Goal: Task Accomplishment & Management: Manage account settings

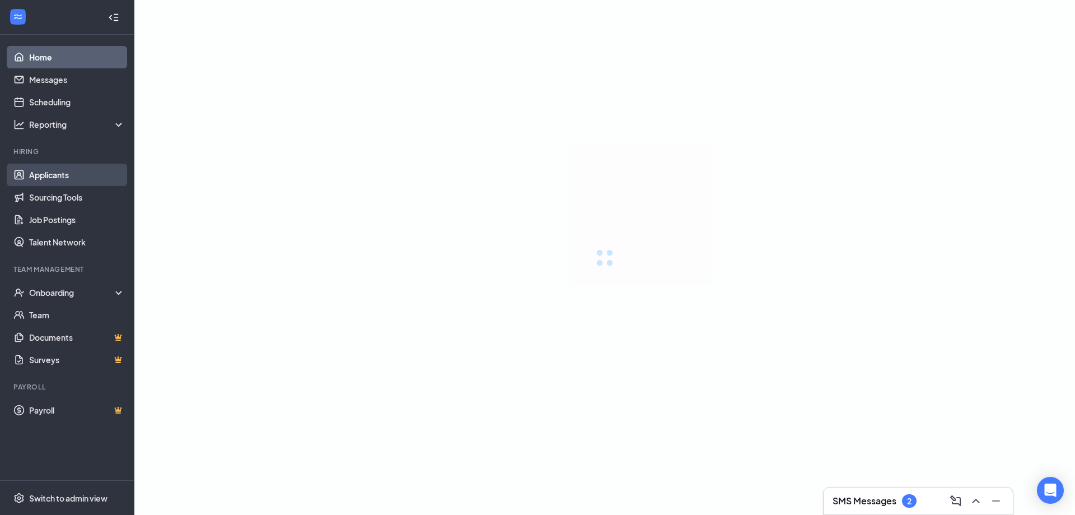
click at [60, 171] on link "Applicants" at bounding box center [77, 175] width 96 height 22
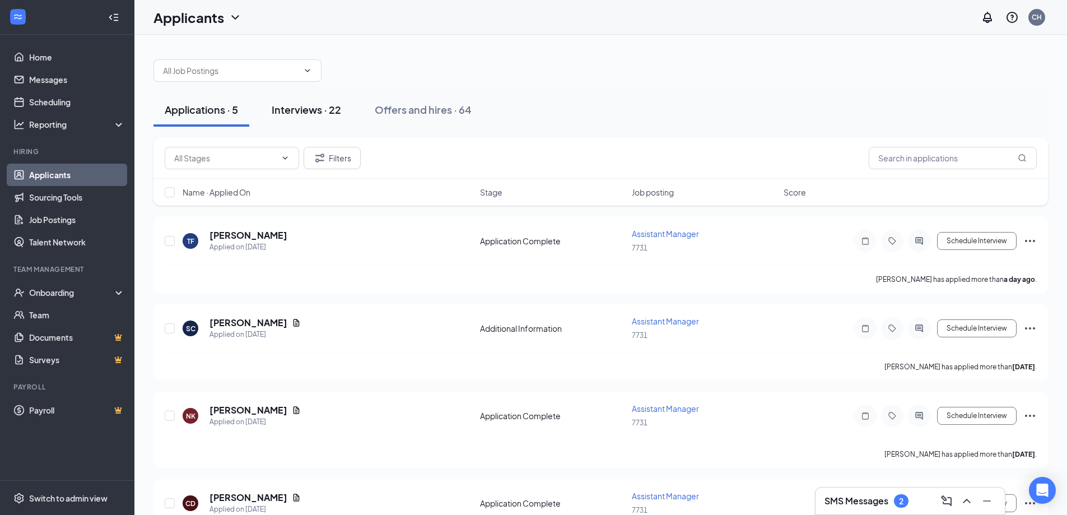
click at [322, 110] on div "Interviews · 22" at bounding box center [306, 109] width 69 height 14
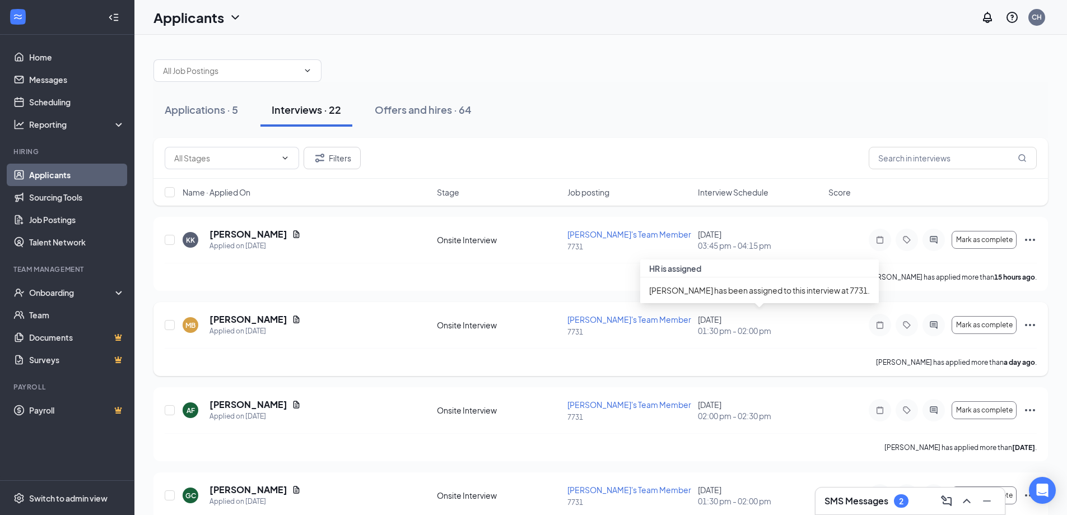
drag, startPoint x: 776, startPoint y: 320, endPoint x: 683, endPoint y: 319, distance: 93.5
click at [683, 319] on div "MB Mirissa Brown Applied on Oct 14 Onsite Interview Arby's Team Member 7731 Oct…" at bounding box center [601, 330] width 872 height 35
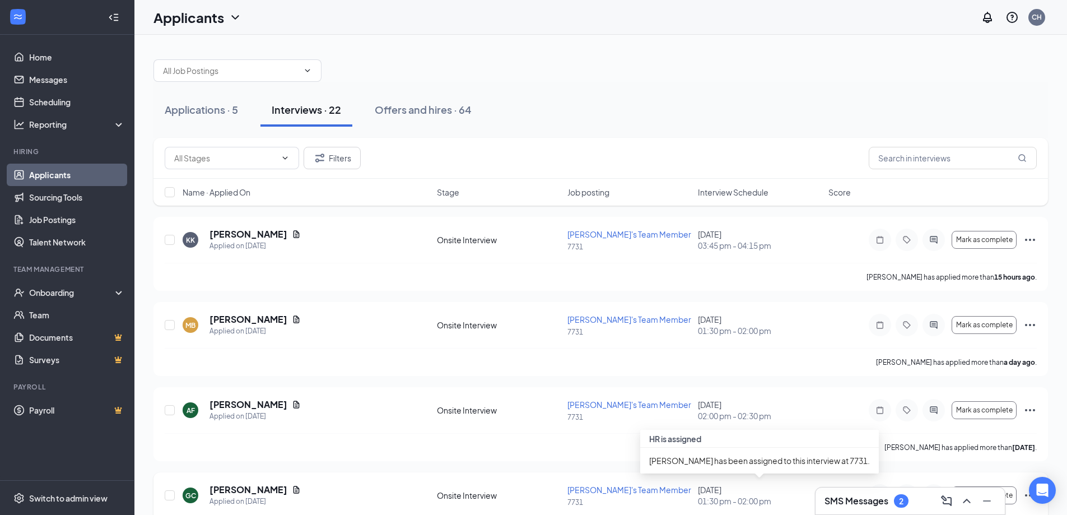
click at [740, 489] on div "October 15, 2025 01:30 pm - 02:00 pm" at bounding box center [760, 495] width 124 height 22
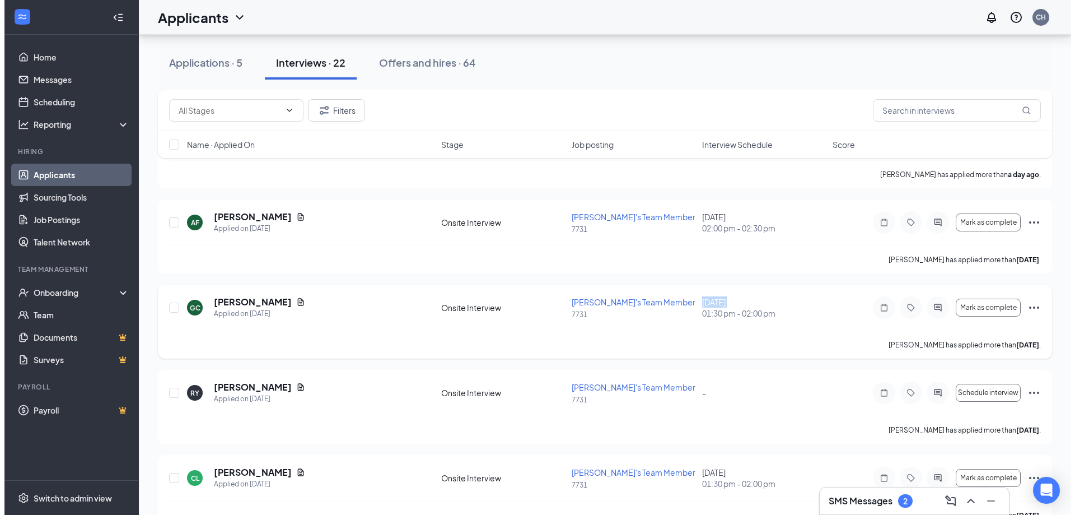
scroll to position [168, 0]
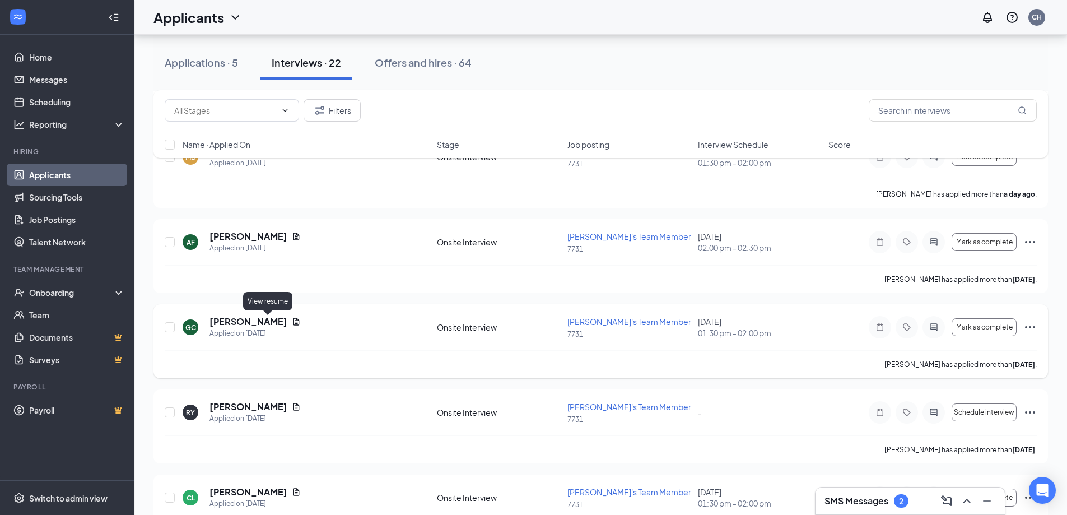
click at [292, 319] on icon "Document" at bounding box center [296, 321] width 9 height 9
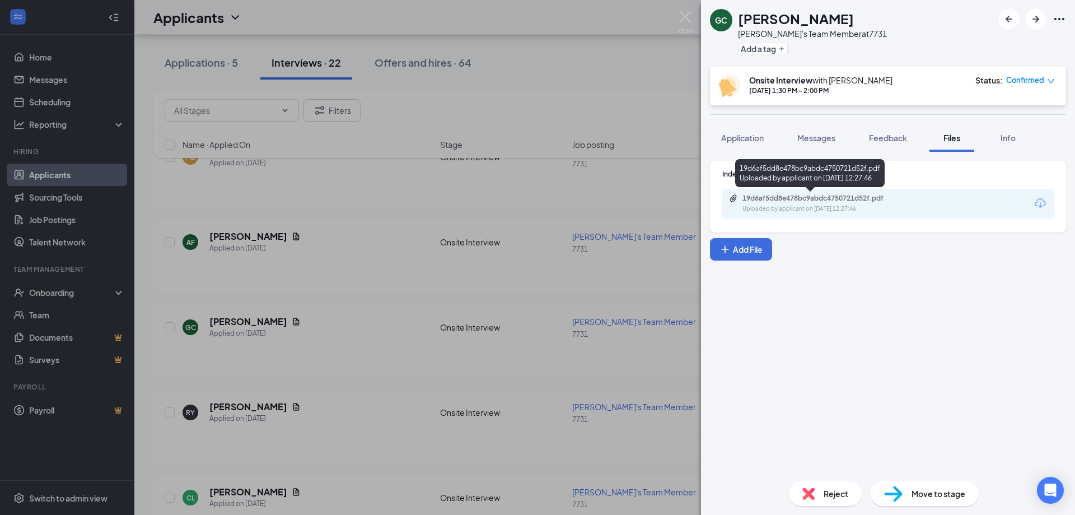
click at [767, 195] on div "19d6af5dd8e478bc9abdc4750721d52f.pdf" at bounding box center [821, 198] width 157 height 9
